Goal: Entertainment & Leisure: Consume media (video, audio)

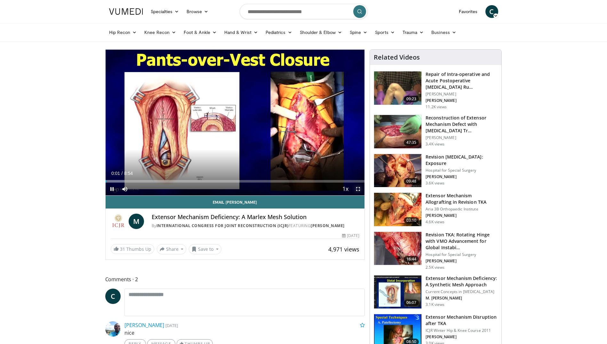
click at [359, 189] on span "Video Player" at bounding box center [358, 188] width 13 height 13
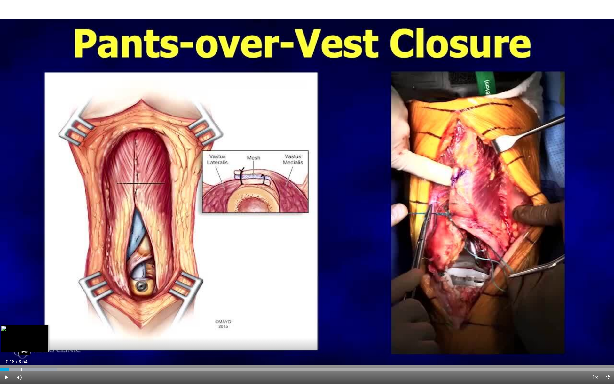
click at [21, 343] on div "Loaded : 9.27% 0:18 0:18" at bounding box center [307, 368] width 614 height 6
click at [36, 343] on div "Progress Bar" at bounding box center [36, 369] width 1 height 3
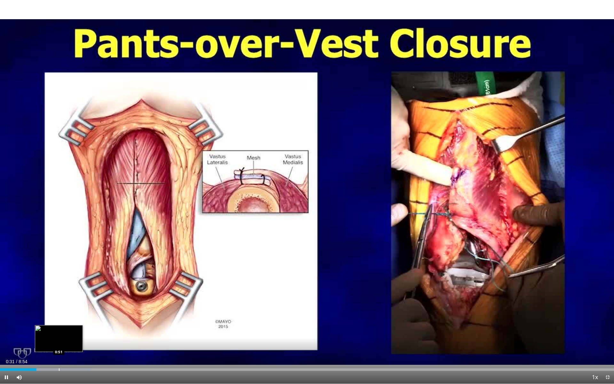
click at [61, 343] on div "Loaded : 14.84% 0:31 0:51" at bounding box center [307, 368] width 614 height 6
click at [78, 343] on div "Progress Bar" at bounding box center [77, 369] width 1 height 3
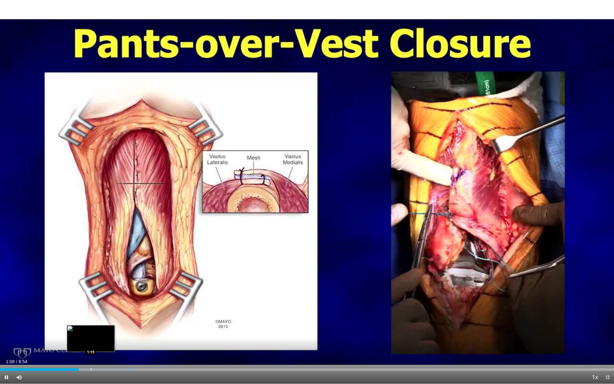
click at [90, 343] on div "Loaded : 22.27% 1:08 1:19" at bounding box center [307, 368] width 614 height 6
drag, startPoint x: 7, startPoint y: 375, endPoint x: 57, endPoint y: 376, distance: 49.9
click at [7, 343] on span "Video Player" at bounding box center [6, 377] width 13 height 13
click at [5, 343] on span "Video Player" at bounding box center [6, 377] width 13 height 13
click at [108, 343] on div "Loaded : 27.84% 1:26 1:33" at bounding box center [307, 368] width 614 height 6
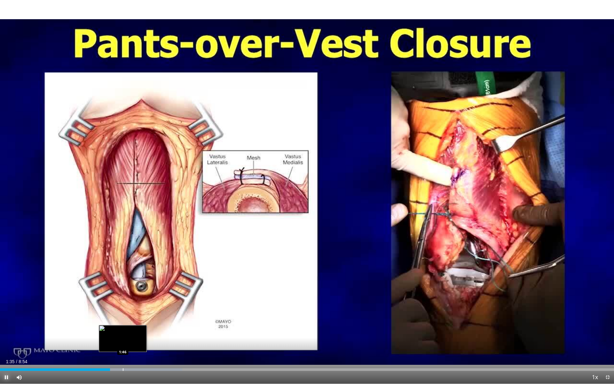
click at [124, 343] on div "Progress Bar" at bounding box center [129, 369] width 108 height 3
click at [138, 343] on div "Progress Bar" at bounding box center [138, 369] width 1 height 3
click at [144, 343] on div "Progress Bar" at bounding box center [144, 369] width 1 height 3
click at [153, 343] on div "Loaded : 35.27% 2:08 2:12" at bounding box center [307, 368] width 614 height 6
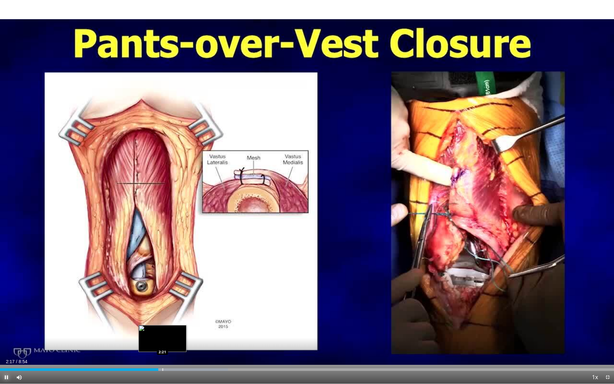
click at [163, 343] on div "Loaded : 37.13% 2:17 2:21" at bounding box center [307, 368] width 614 height 6
click at [172, 343] on div "Loaded : 38.99% 2:22 2:28" at bounding box center [307, 368] width 614 height 6
click at [190, 343] on div "Loaded : 39.31% 2:30 2:44" at bounding box center [307, 368] width 614 height 6
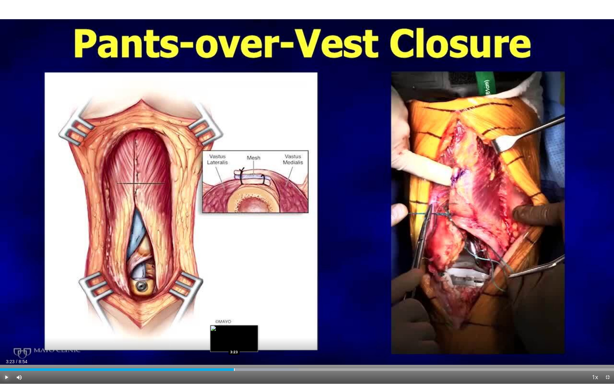
click at [235, 343] on div "Progress Bar" at bounding box center [234, 369] width 1 height 3
click at [249, 343] on div "Progress Bar" at bounding box center [254, 369] width 108 height 3
click at [262, 343] on div "Loaded : 53.84% 3:42 3:45" at bounding box center [307, 368] width 614 height 6
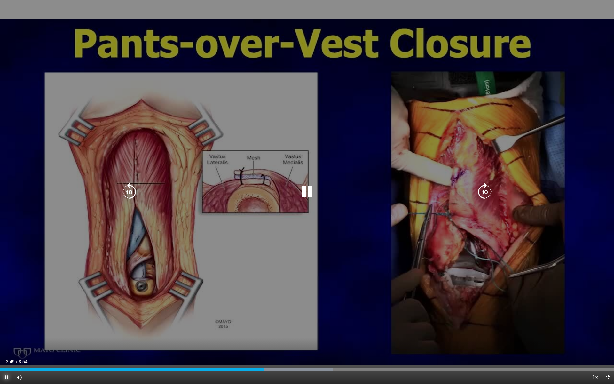
click at [283, 343] on div "Loaded : 54.29% 3:49 4:03" at bounding box center [307, 368] width 614 height 6
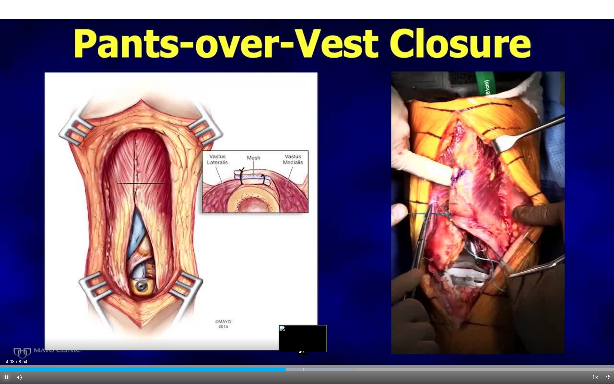
click at [301, 343] on div "Progress Bar" at bounding box center [304, 369] width 106 height 3
click at [306, 343] on div "Loaded : 63.13% 4:31 4:25" at bounding box center [307, 368] width 614 height 6
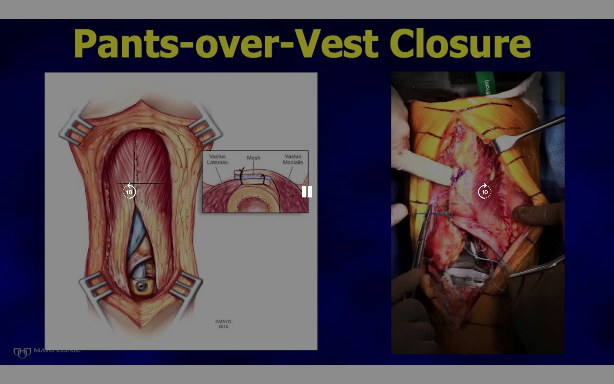
click at [300, 343] on video-js "**********" at bounding box center [307, 192] width 614 height 384
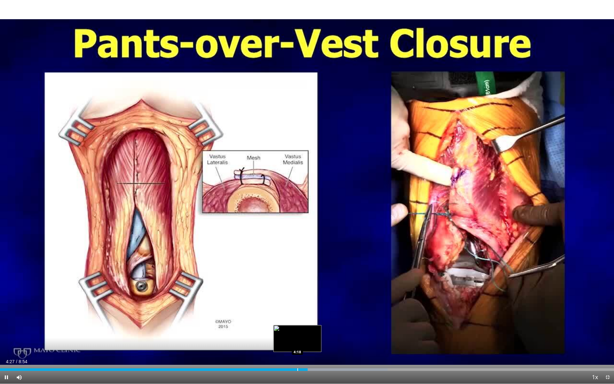
click at [294, 343] on div "Loaded : 63.13% 4:27 4:18" at bounding box center [307, 369] width 614 height 3
click at [274, 343] on div "Progress Bar" at bounding box center [274, 369] width 1 height 3
click at [7, 343] on span "Video Player" at bounding box center [6, 377] width 13 height 13
